Goal: Navigation & Orientation: Find specific page/section

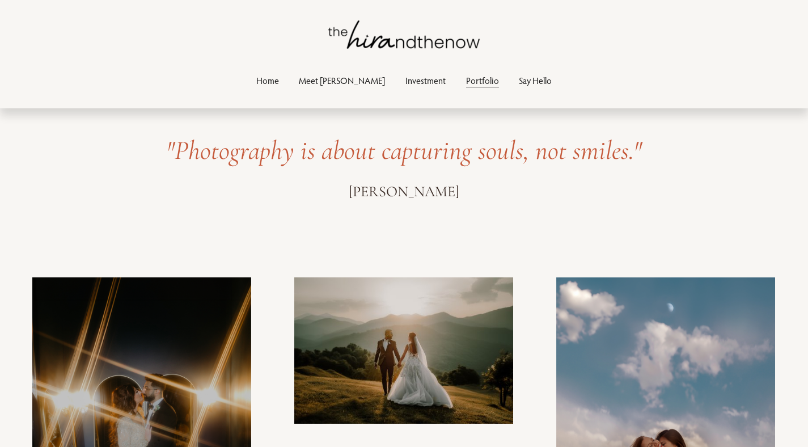
click at [406, 84] on link "Investment" at bounding box center [426, 80] width 40 height 15
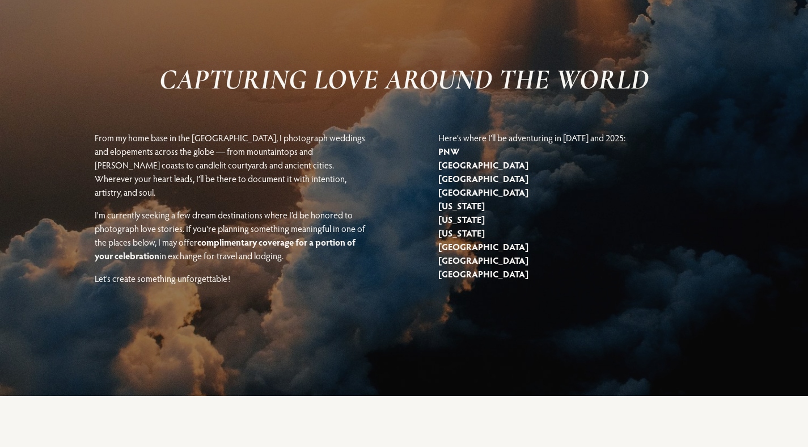
scroll to position [2233, 0]
